Goal: Task Accomplishment & Management: Manage account settings

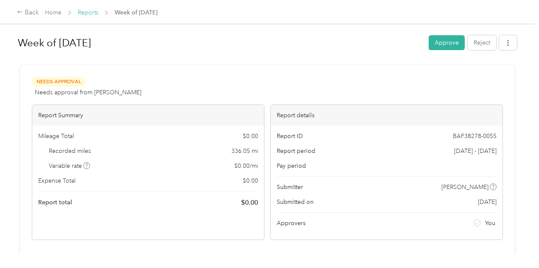
click at [91, 11] on link "Reports" at bounding box center [88, 12] width 21 height 7
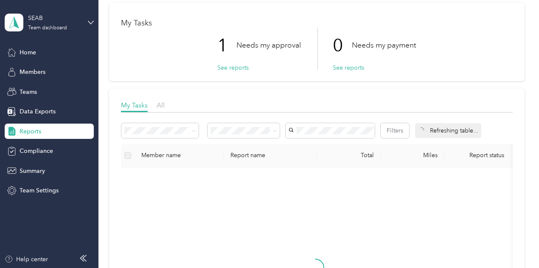
scroll to position [36, 0]
click at [231, 64] on button "See reports" at bounding box center [232, 66] width 31 height 9
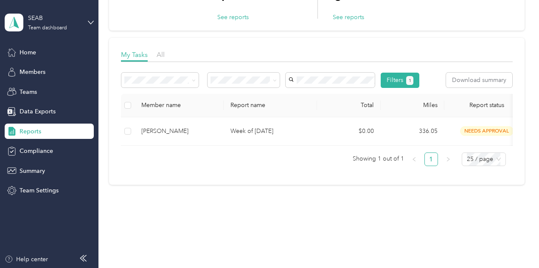
scroll to position [88, 0]
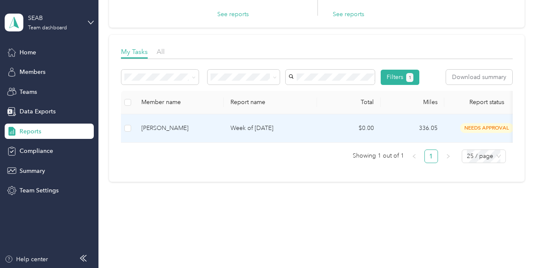
click at [270, 143] on td "Week of [DATE]" at bounding box center [270, 128] width 93 height 28
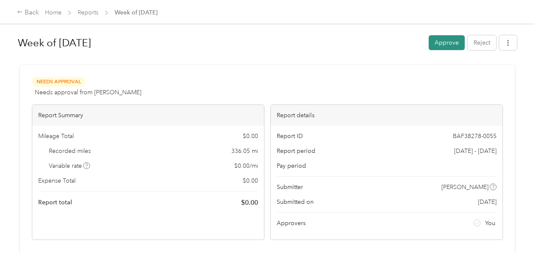
click at [436, 41] on button "Approve" at bounding box center [446, 42] width 36 height 15
